Goal: Navigation & Orientation: Find specific page/section

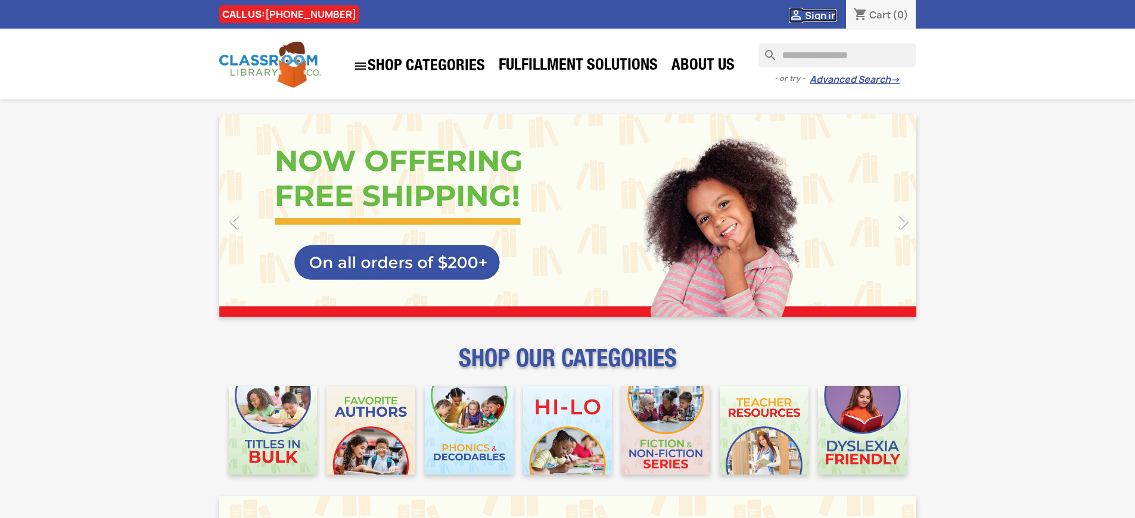
click at [820, 15] on span "Sign in" at bounding box center [821, 15] width 32 height 13
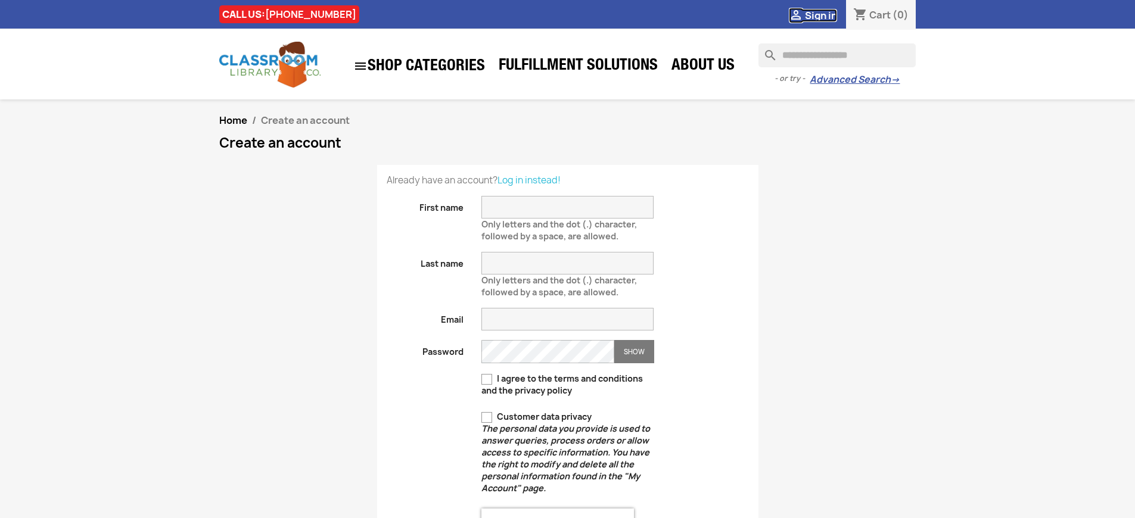
click at [820, 15] on span "Sign in" at bounding box center [821, 15] width 32 height 13
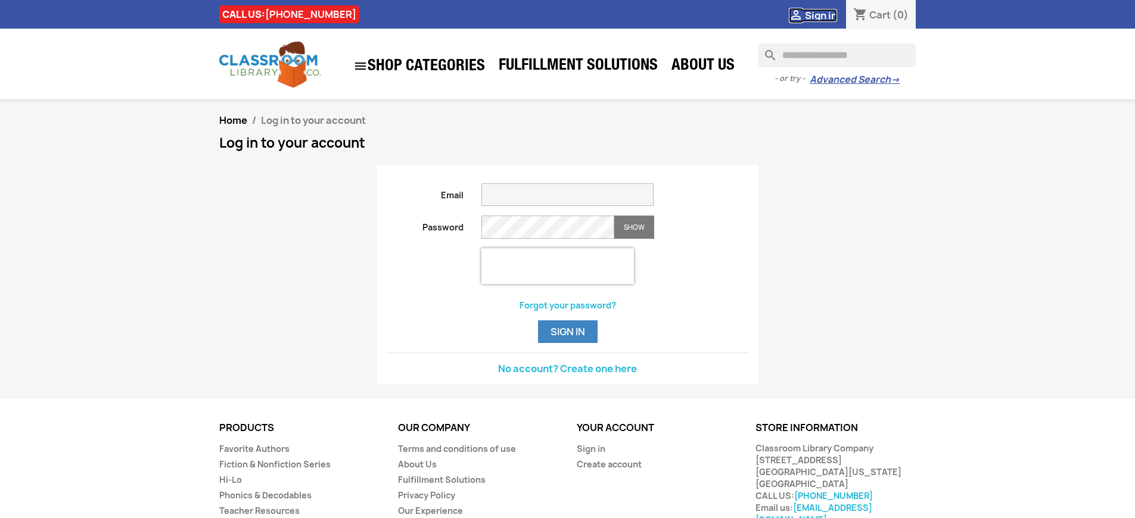
click at [820, 15] on span "Sign in" at bounding box center [821, 15] width 32 height 13
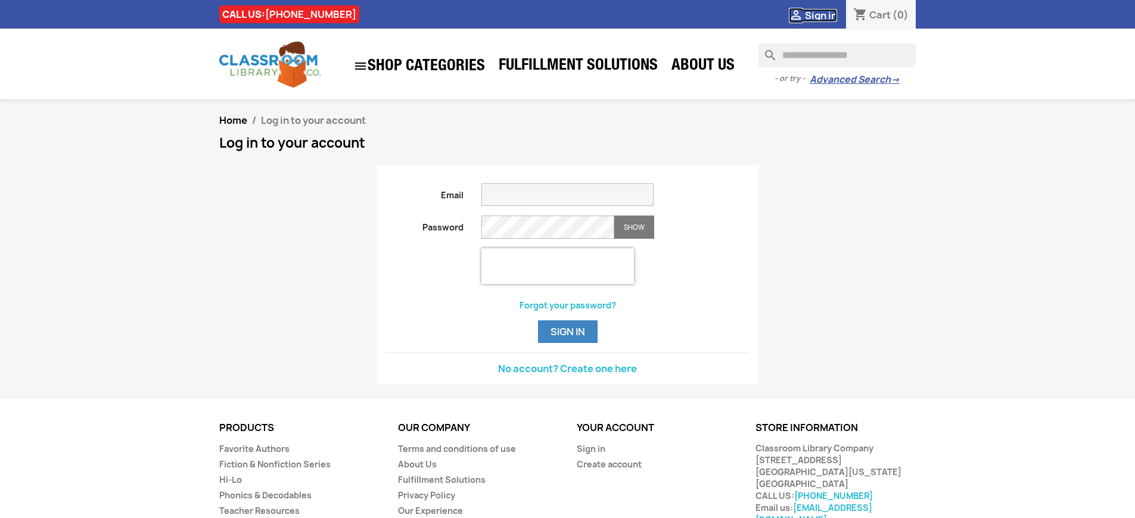
click at [820, 15] on span "Sign in" at bounding box center [821, 15] width 32 height 13
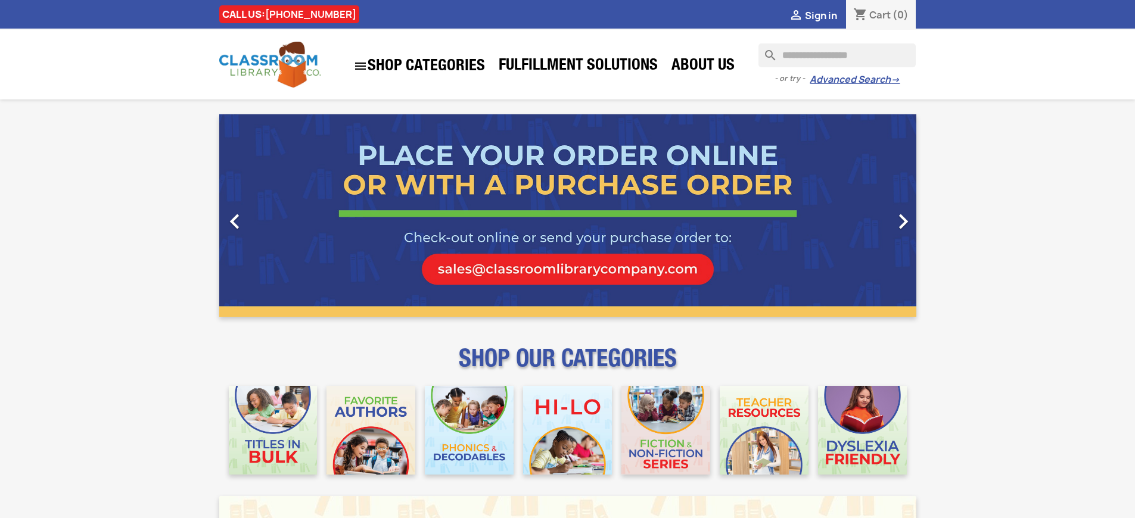
click at [820, 15] on span "Sign in" at bounding box center [821, 15] width 32 height 13
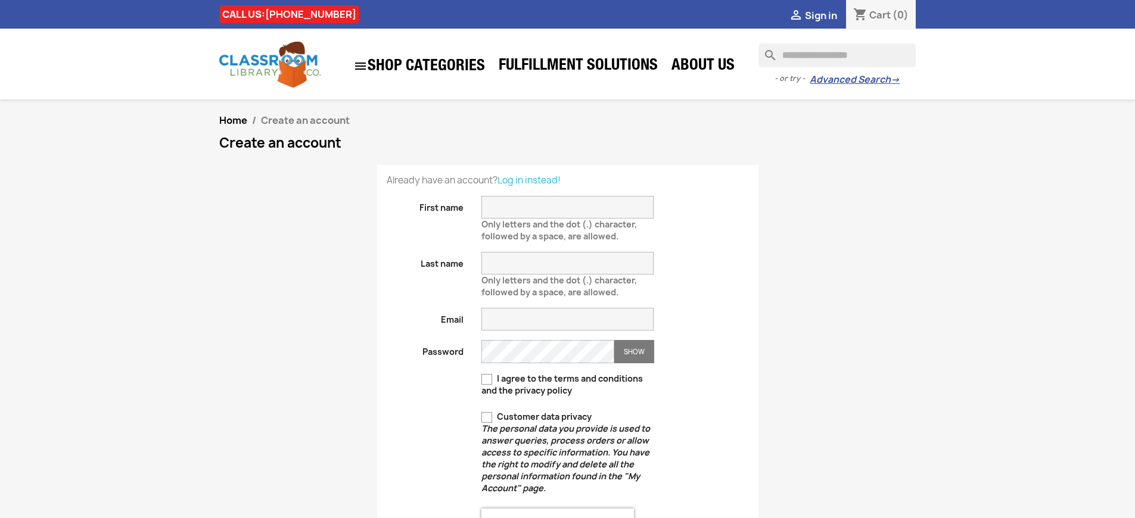
click at [820, 15] on span "Sign in" at bounding box center [821, 15] width 32 height 13
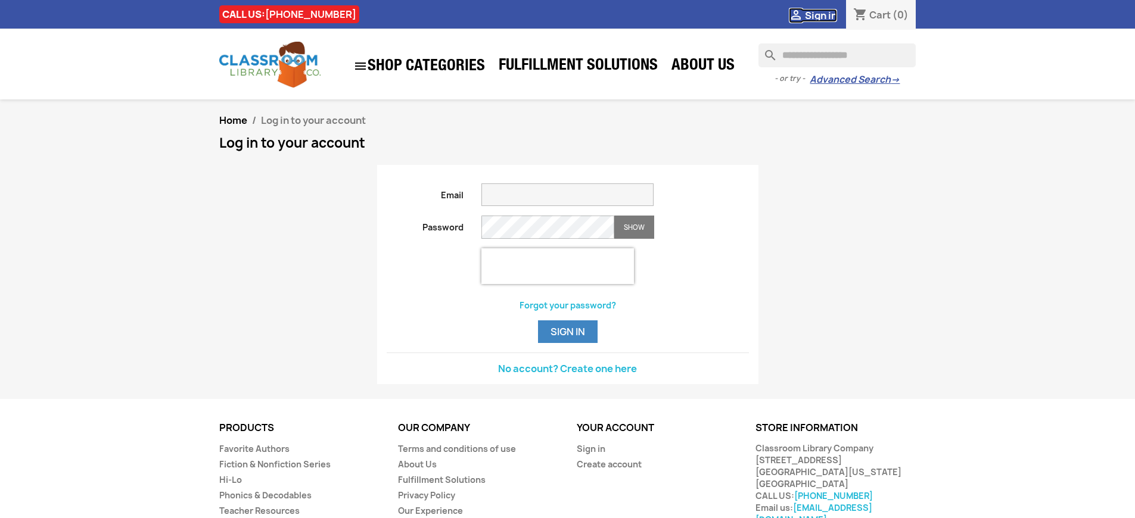
click at [820, 15] on span "Sign in" at bounding box center [821, 15] width 32 height 13
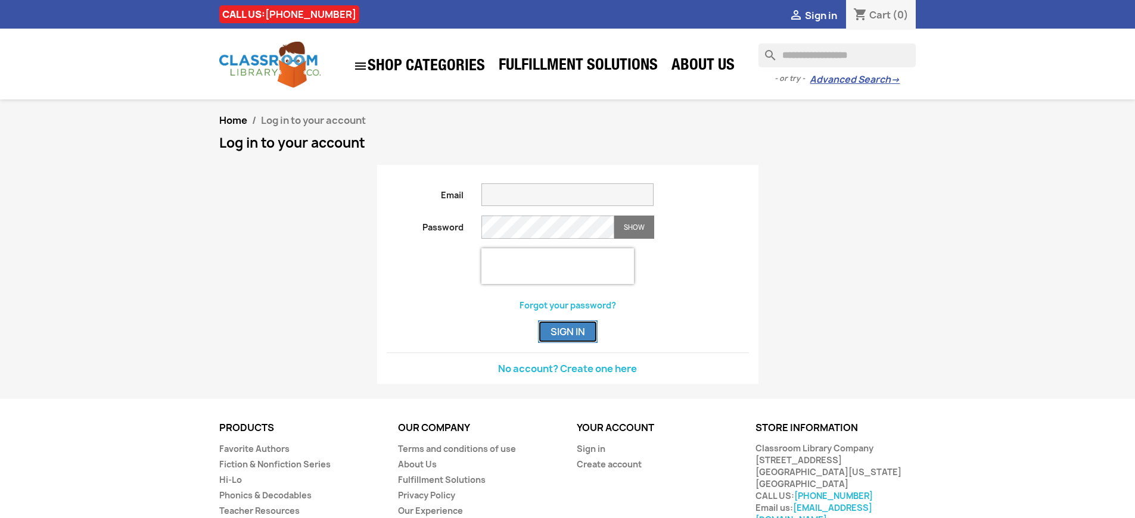
click at [567, 343] on button "Sign in" at bounding box center [568, 331] width 60 height 23
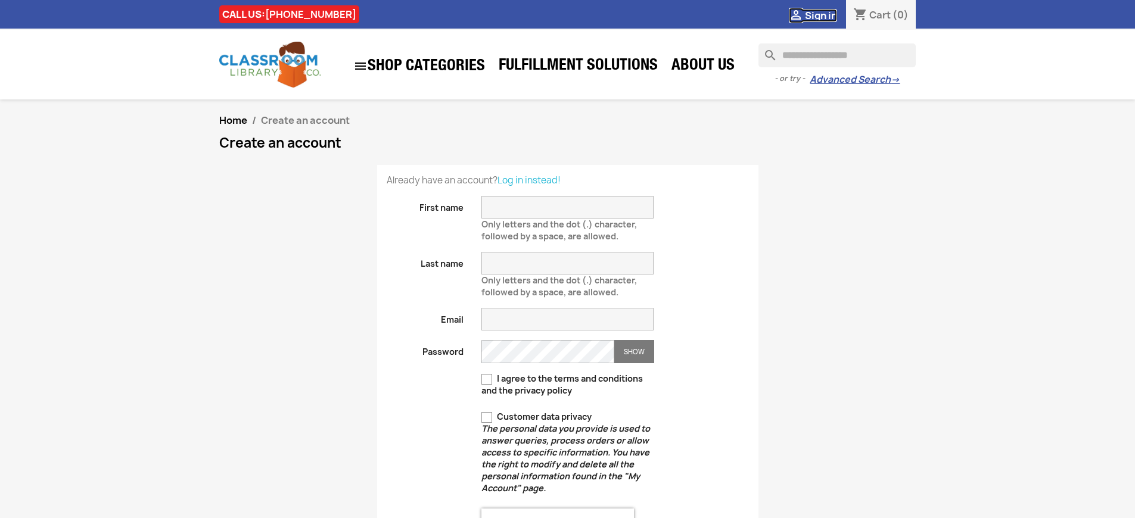
click at [820, 15] on span "Sign in" at bounding box center [821, 15] width 32 height 13
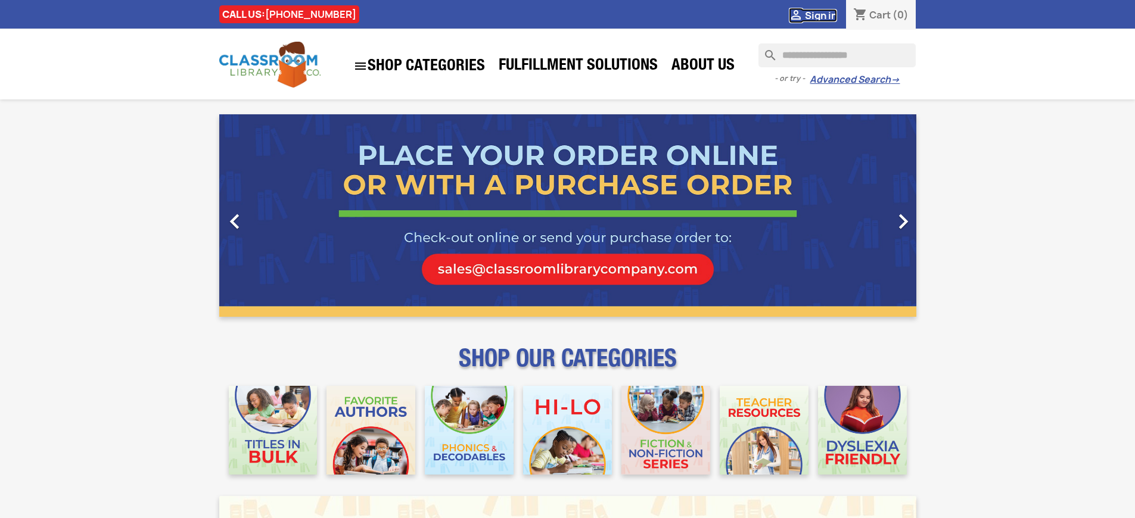
click at [820, 15] on span "Sign in" at bounding box center [821, 15] width 32 height 13
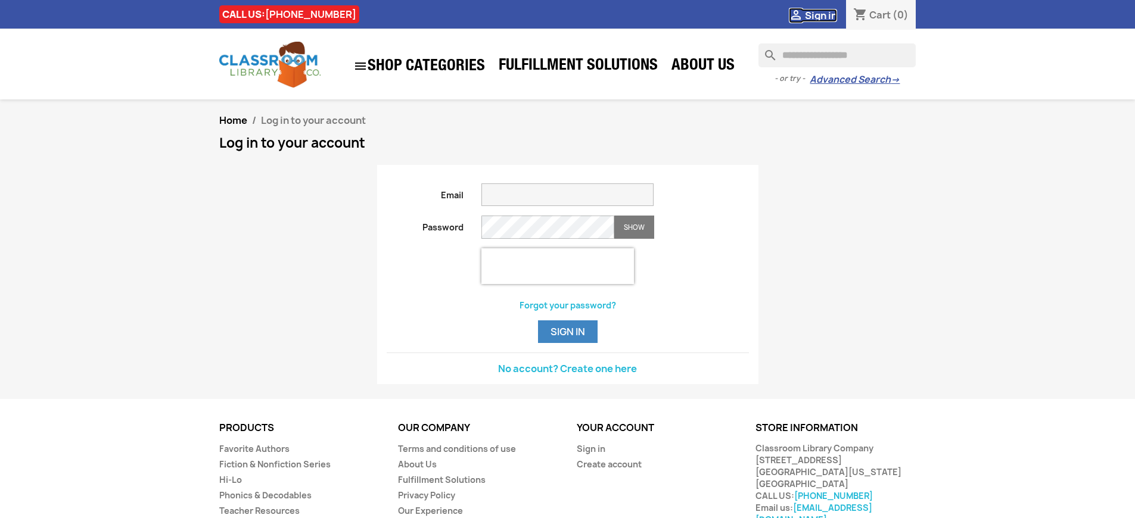
click at [820, 15] on span "Sign in" at bounding box center [821, 15] width 32 height 13
click at [590, 454] on link "Sign in" at bounding box center [591, 448] width 29 height 11
click at [820, 15] on span "Sign in" at bounding box center [821, 15] width 32 height 13
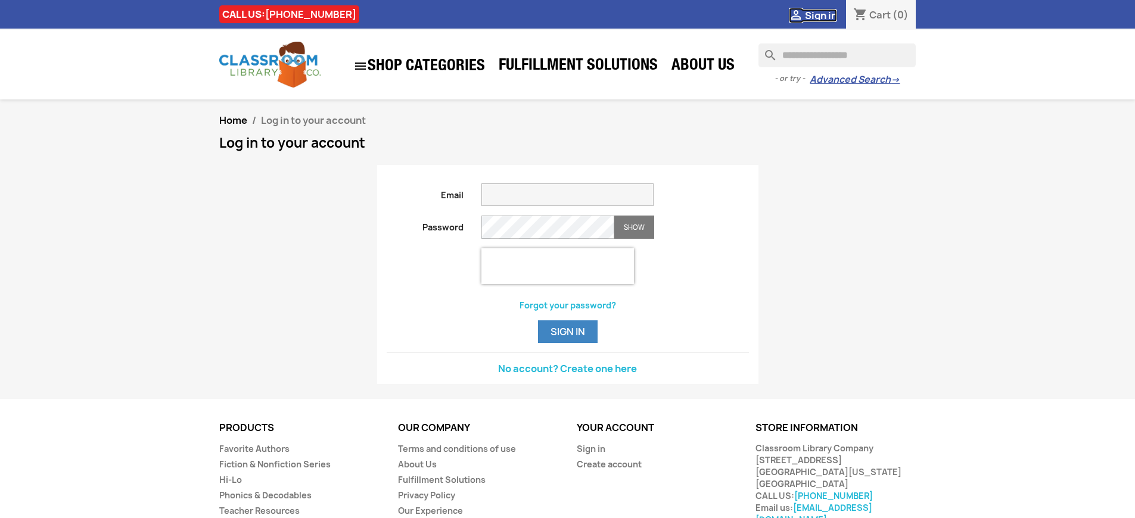
click at [820, 15] on span "Sign in" at bounding box center [821, 15] width 32 height 13
click at [590, 454] on link "Sign in" at bounding box center [591, 448] width 29 height 11
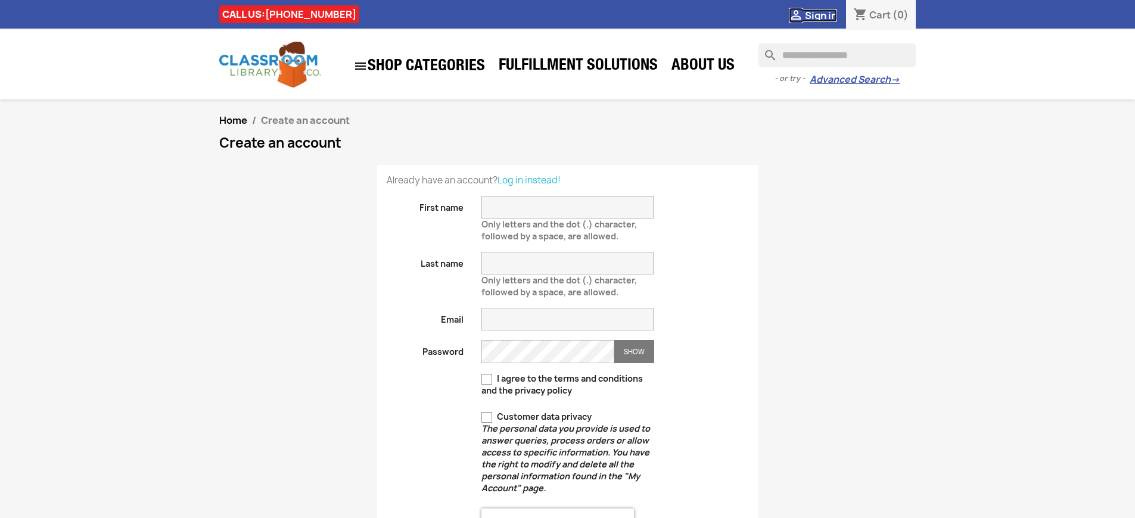
click at [820, 15] on span "Sign in" at bounding box center [821, 15] width 32 height 13
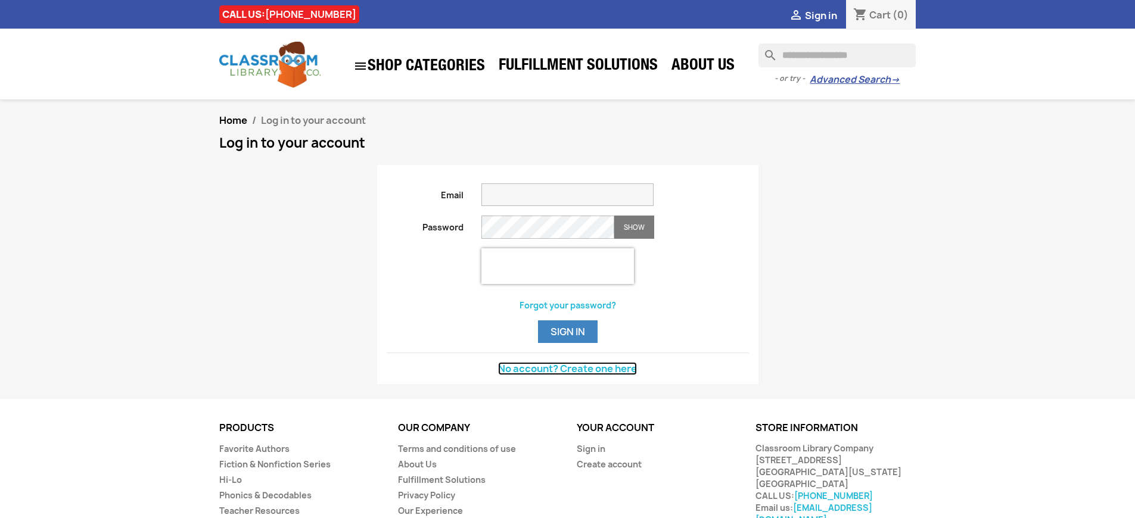
click at [567, 375] on link "No account? Create one here" at bounding box center [567, 368] width 139 height 13
